Goal: Find specific page/section: Find specific page/section

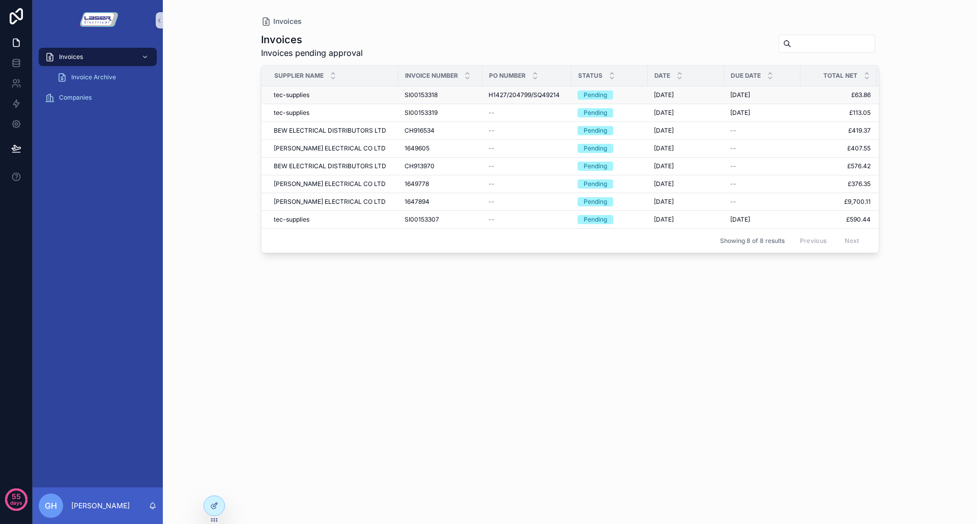
click at [297, 96] on span "tec-supplies" at bounding box center [292, 95] width 36 height 8
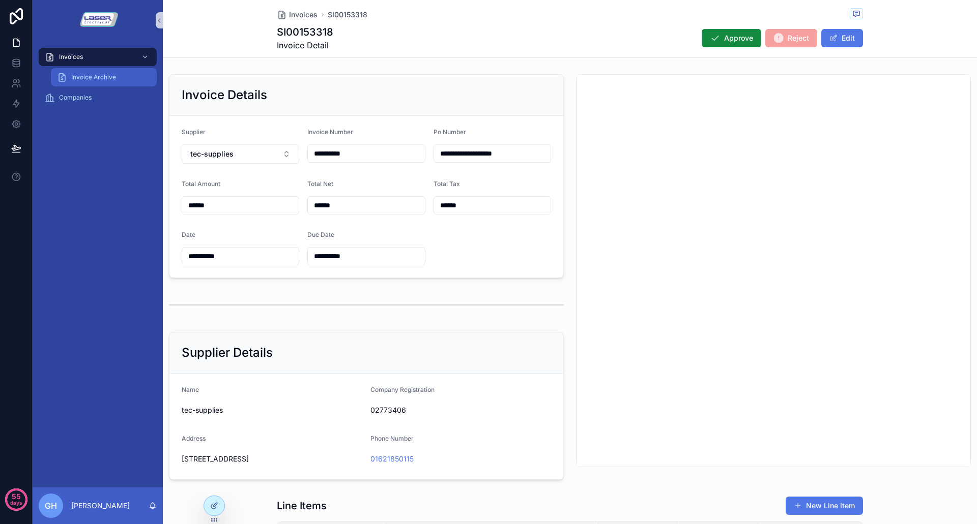
click at [110, 73] on div "Invoice Archive" at bounding box center [104, 77] width 94 height 16
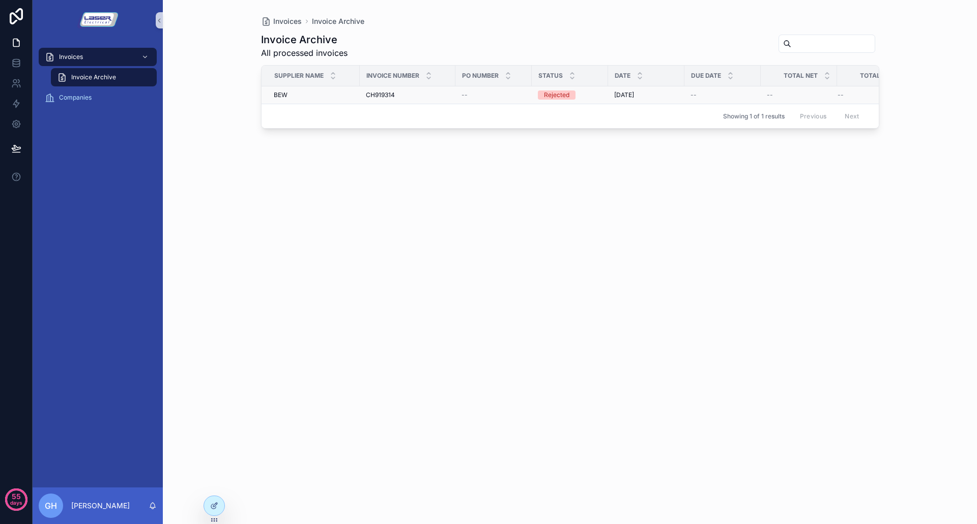
click at [374, 93] on span "CH919314" at bounding box center [380, 95] width 29 height 8
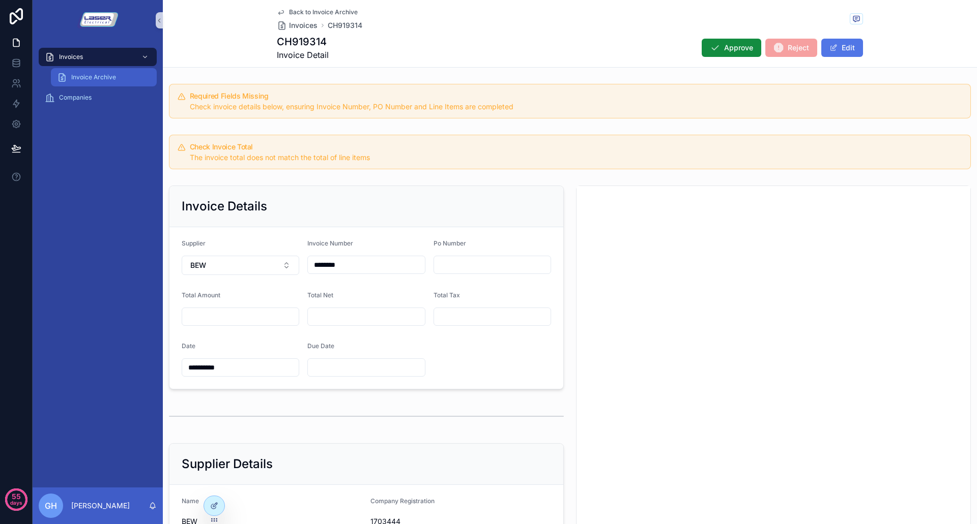
click at [86, 73] on div "Invoice Archive" at bounding box center [104, 77] width 94 height 16
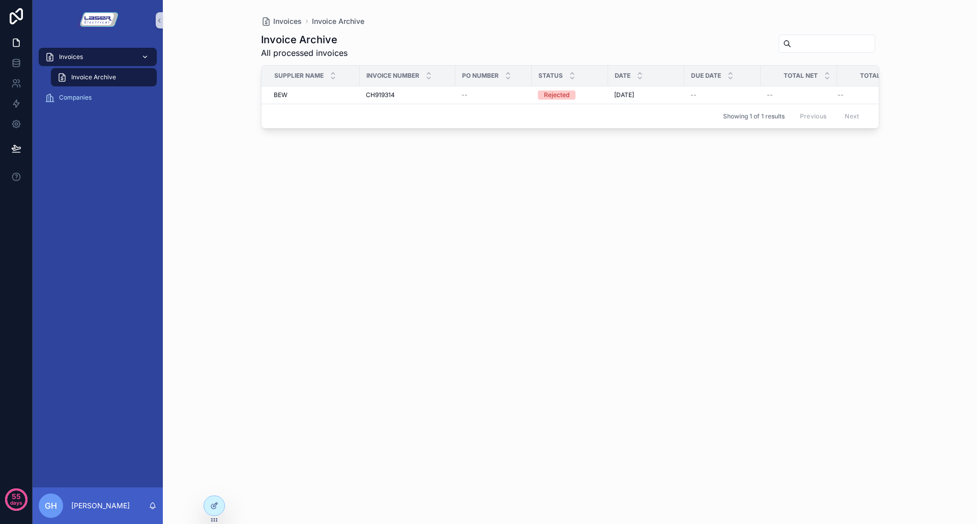
click at [91, 60] on div "Invoices" at bounding box center [98, 57] width 106 height 16
